Goal: Information Seeking & Learning: Learn about a topic

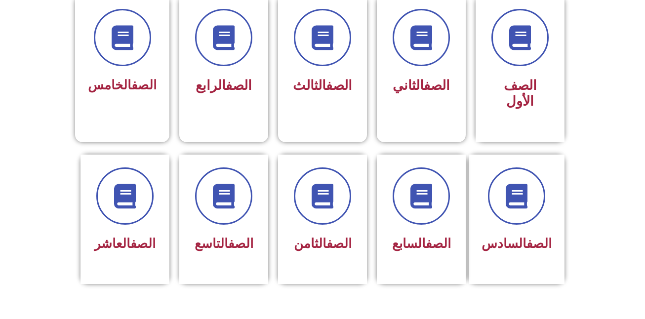
scroll to position [282, 0]
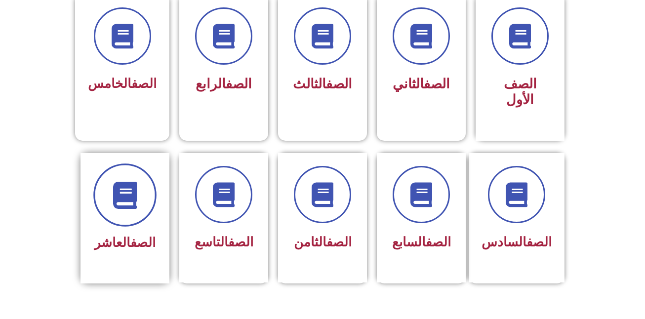
click at [143, 201] on span at bounding box center [124, 194] width 63 height 63
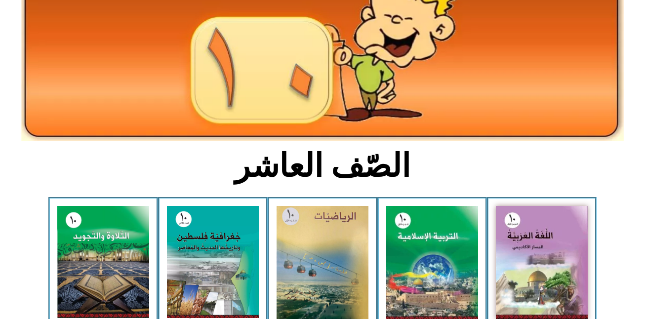
scroll to position [118, 0]
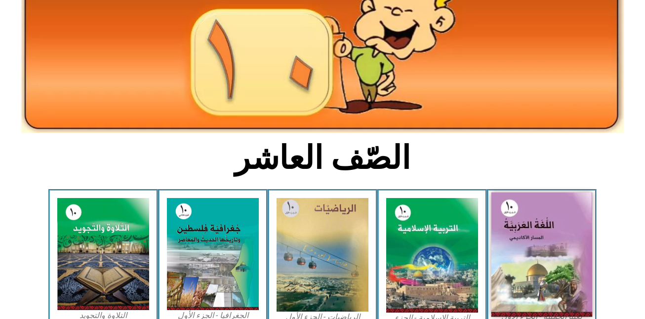
click at [581, 224] on img at bounding box center [541, 255] width 101 height 124
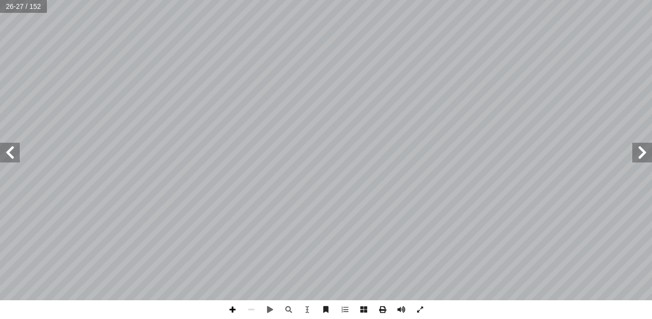
click at [235, 313] on span at bounding box center [232, 309] width 19 height 19
click at [652, 155] on span at bounding box center [642, 153] width 20 height 20
click at [9, 150] on span at bounding box center [10, 153] width 20 height 20
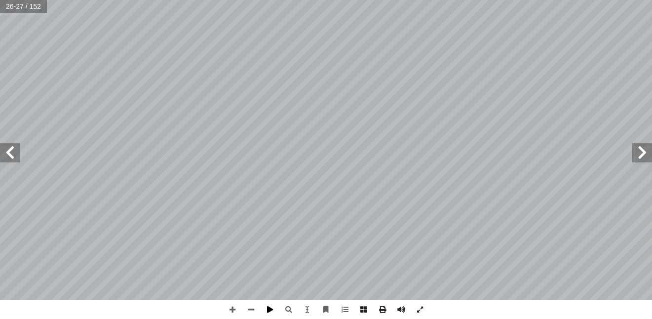
click at [267, 311] on span at bounding box center [270, 309] width 19 height 19
click at [242, 310] on span at bounding box center [251, 309] width 19 height 19
click at [652, 143] on span at bounding box center [642, 153] width 20 height 20
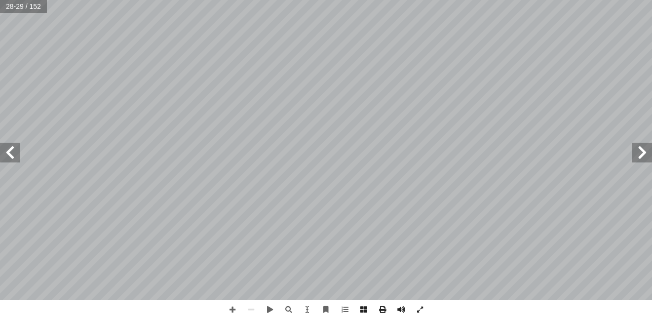
click at [652, 143] on span at bounding box center [642, 153] width 20 height 20
click at [3, 158] on span at bounding box center [10, 153] width 20 height 20
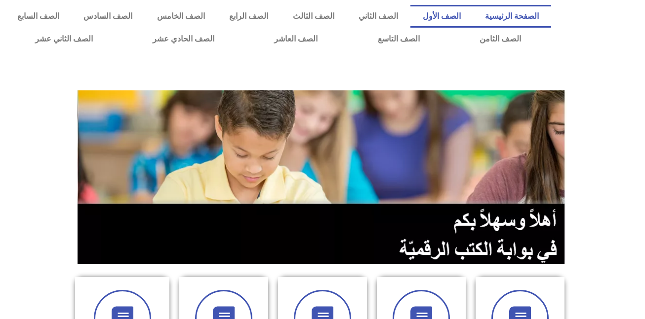
click at [444, 25] on link "الصف الأول" at bounding box center [441, 16] width 62 height 23
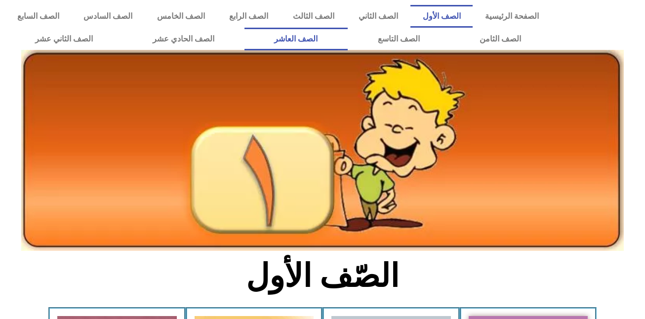
click at [348, 40] on link "الصف العاشر" at bounding box center [295, 39] width 103 height 23
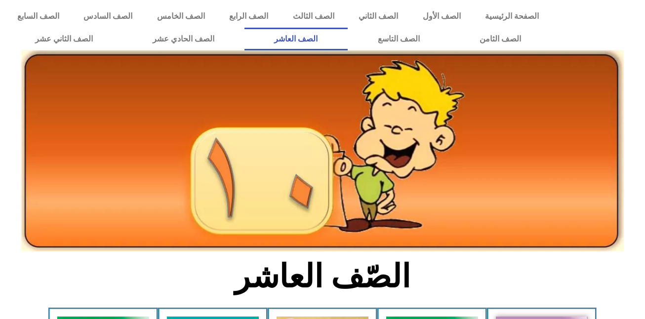
click at [348, 40] on link "الصف العاشر" at bounding box center [295, 39] width 103 height 23
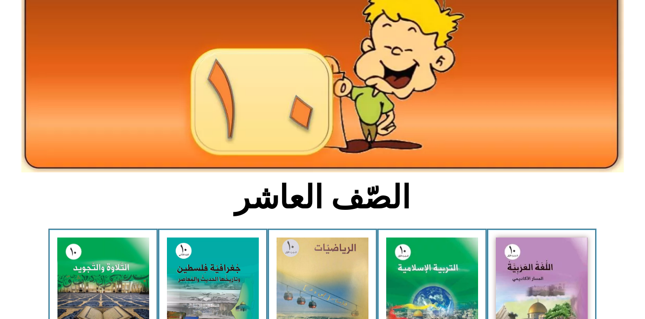
scroll to position [99, 0]
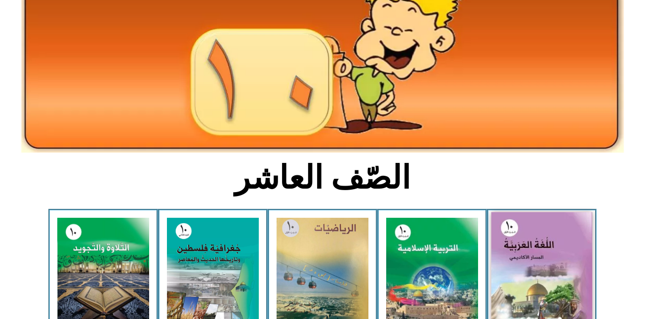
click at [520, 231] on img at bounding box center [541, 274] width 101 height 124
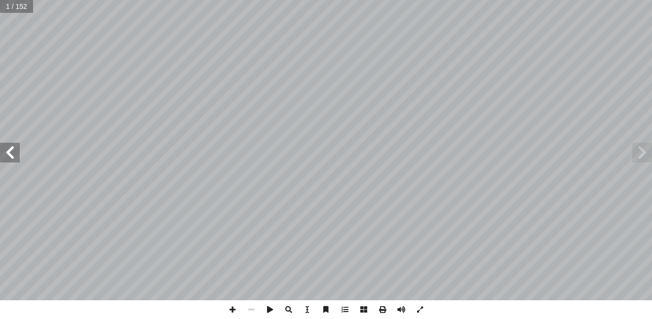
click at [17, 161] on span at bounding box center [10, 153] width 20 height 20
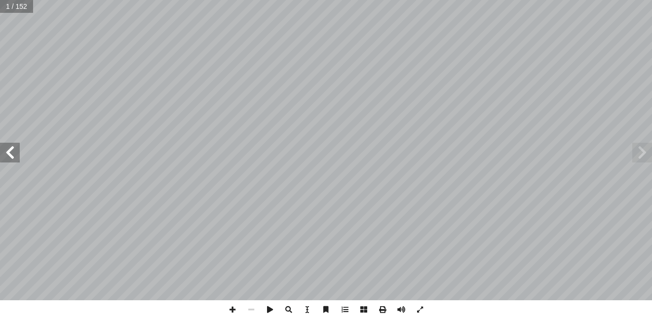
click at [17, 161] on span at bounding box center [10, 153] width 20 height 20
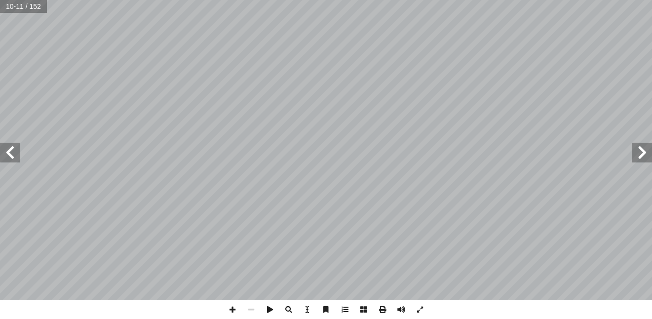
click at [17, 161] on span at bounding box center [10, 153] width 20 height 20
click at [6, 157] on span at bounding box center [10, 153] width 20 height 20
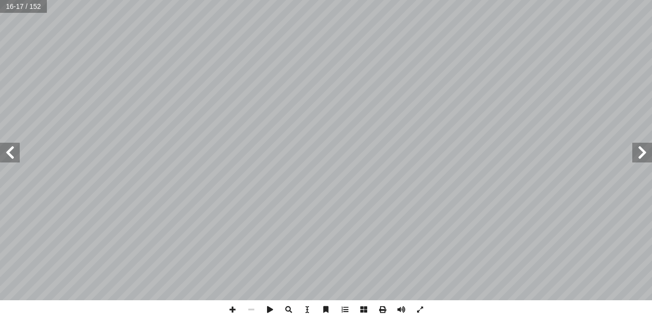
click at [6, 157] on span at bounding box center [10, 153] width 20 height 20
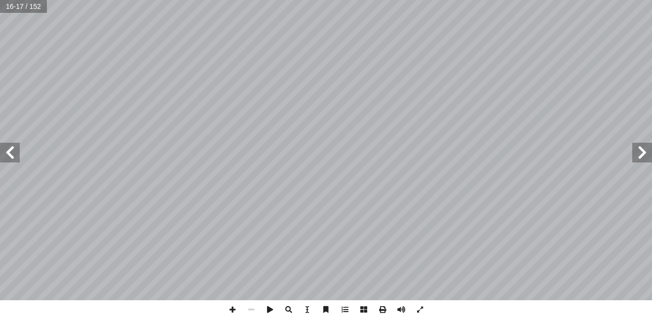
click at [6, 157] on span at bounding box center [10, 153] width 20 height 20
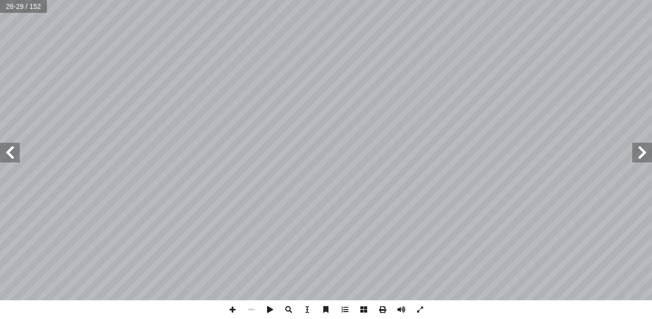
click at [646, 147] on span at bounding box center [642, 153] width 20 height 20
click at [235, 309] on span at bounding box center [232, 309] width 19 height 19
